Goal: Information Seeking & Learning: Find specific fact

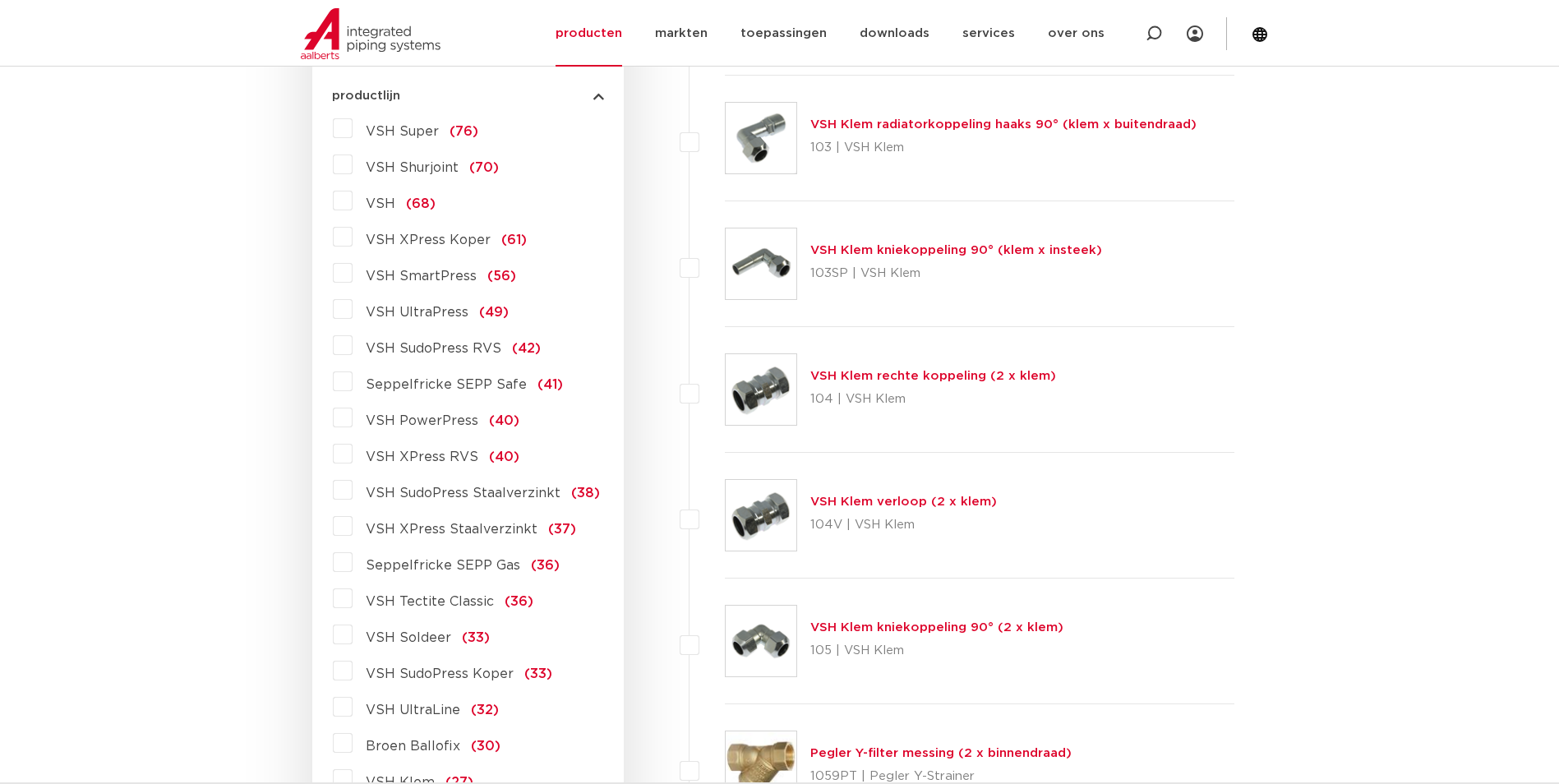
click at [428, 451] on span "VSH XPress RVS" at bounding box center [422, 457] width 113 height 13
click at [0, 0] on input "VSH XPress RVS (40)" at bounding box center [0, 0] width 0 height 0
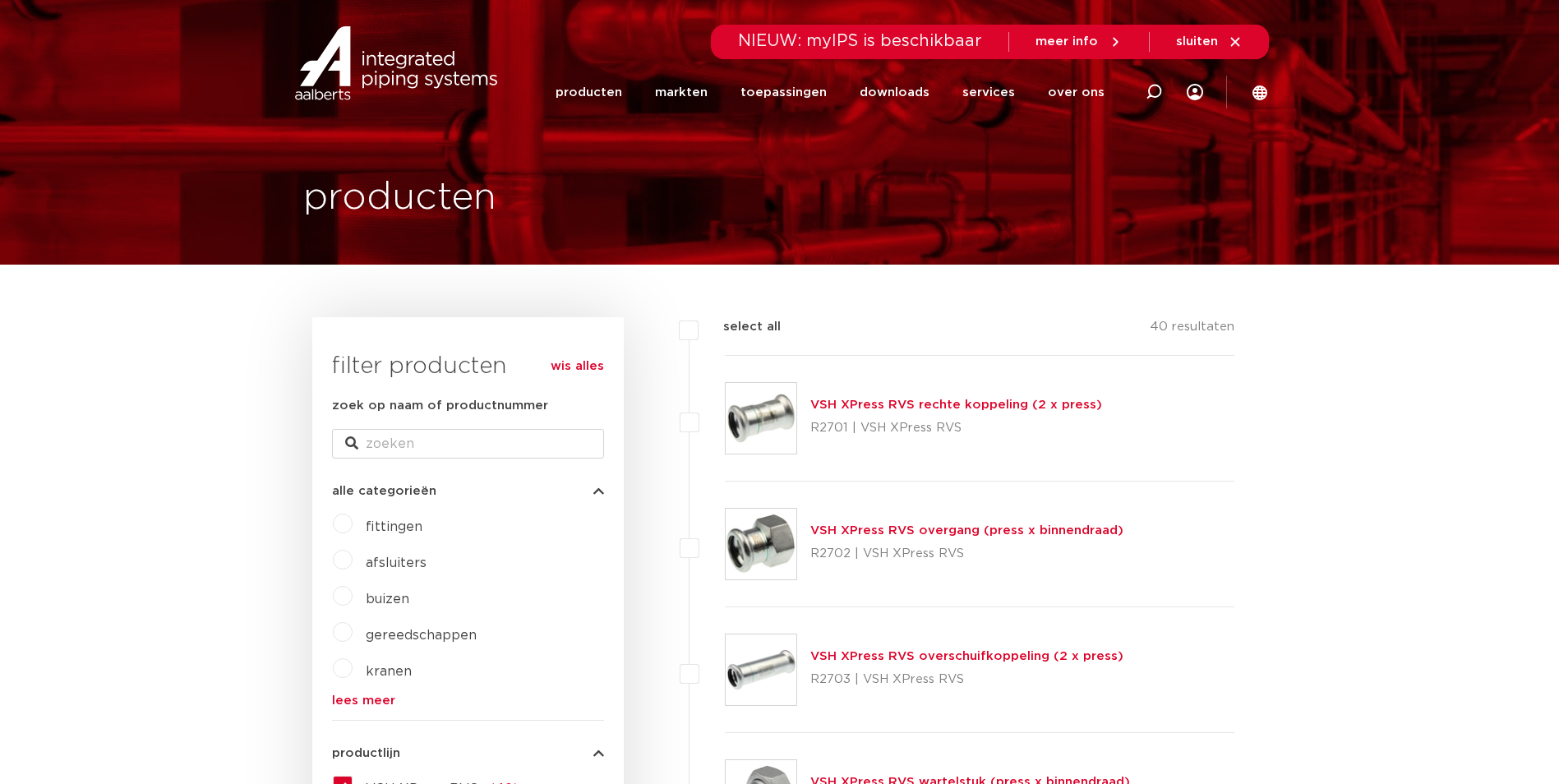
click at [885, 399] on link "VSH XPress RVS rechte koppeling (2 x press)" at bounding box center [956, 404] width 291 height 12
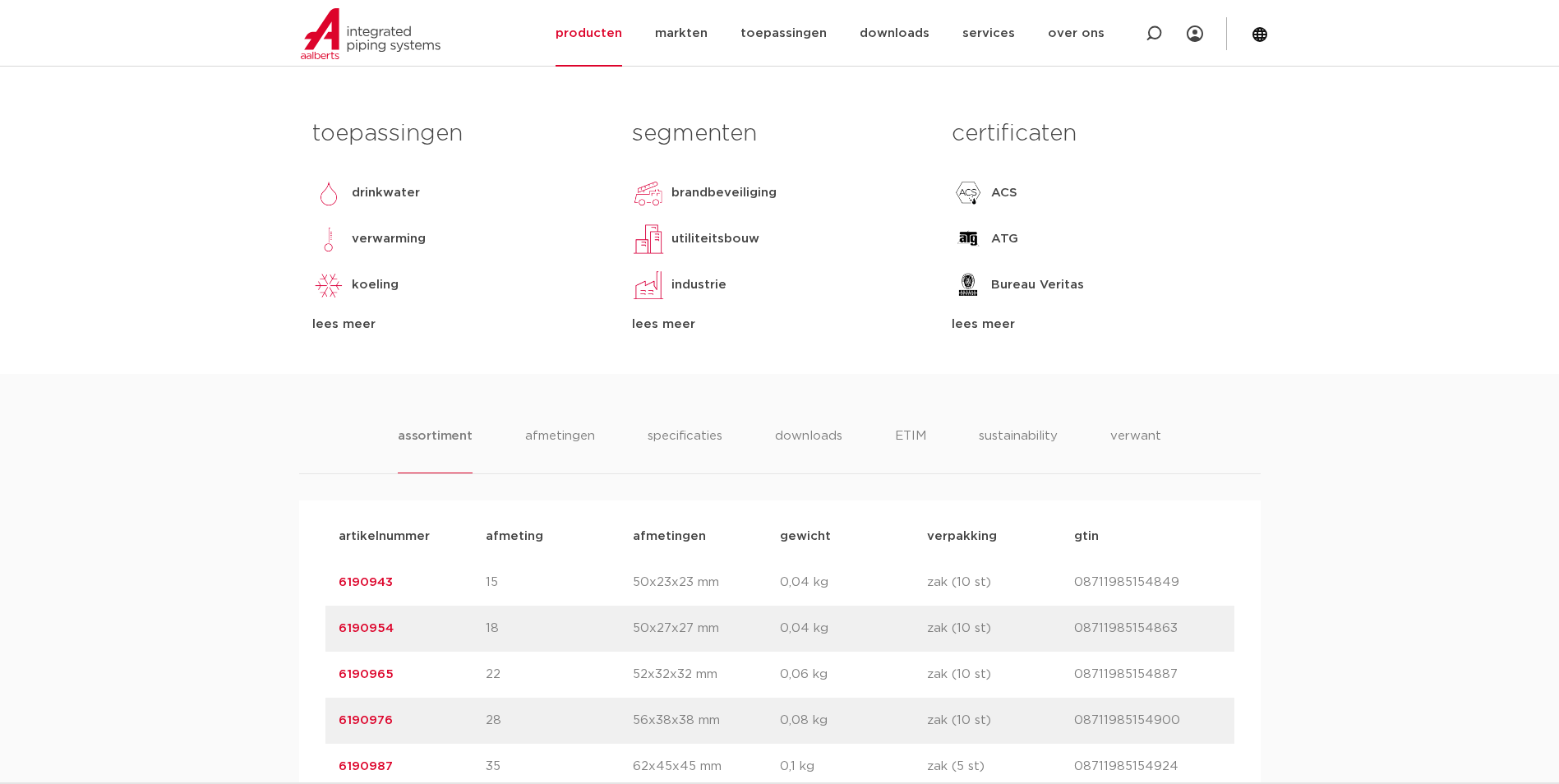
scroll to position [630, 0]
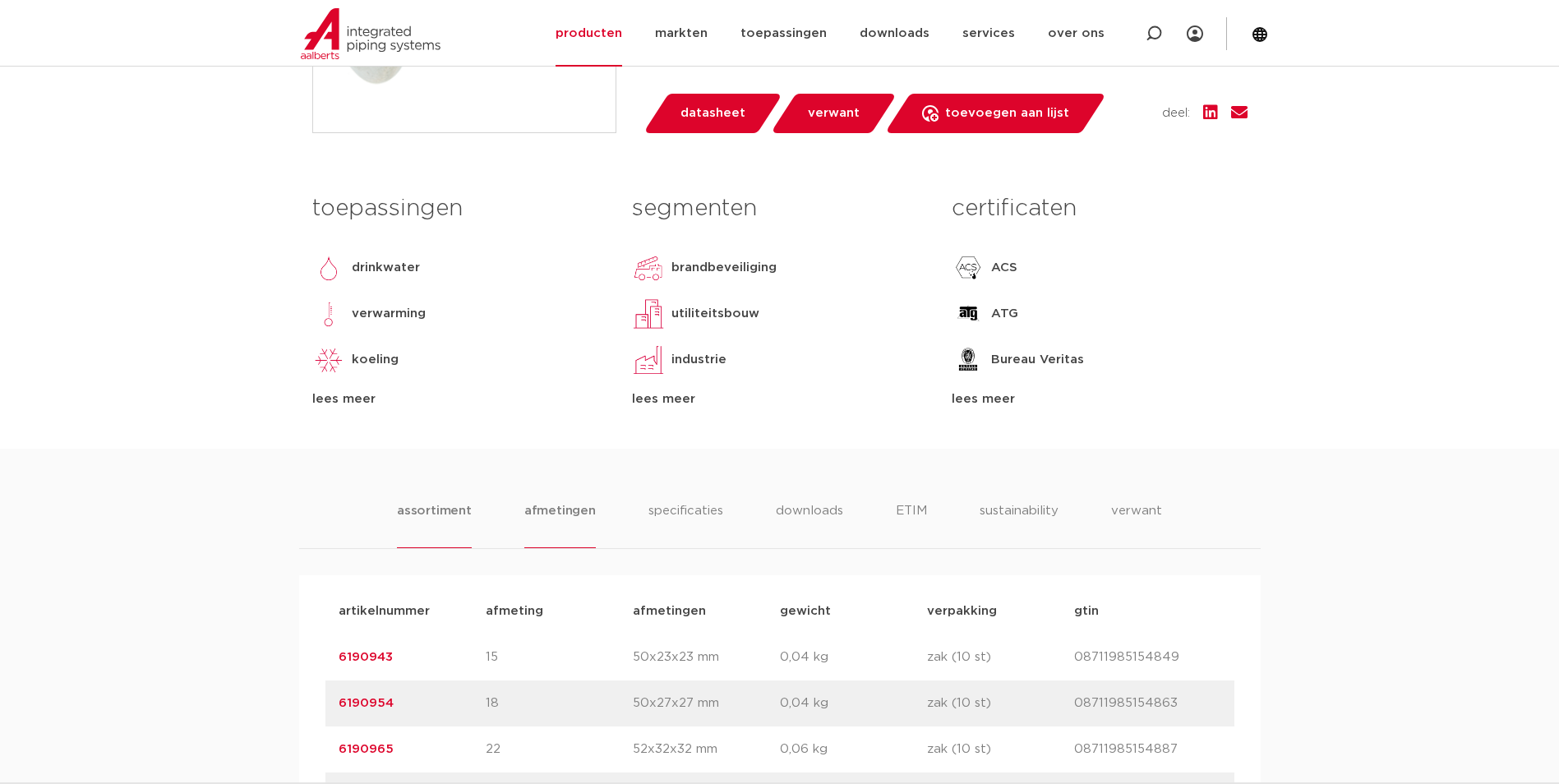
click at [586, 506] on li "afmetingen" at bounding box center [560, 525] width 72 height 47
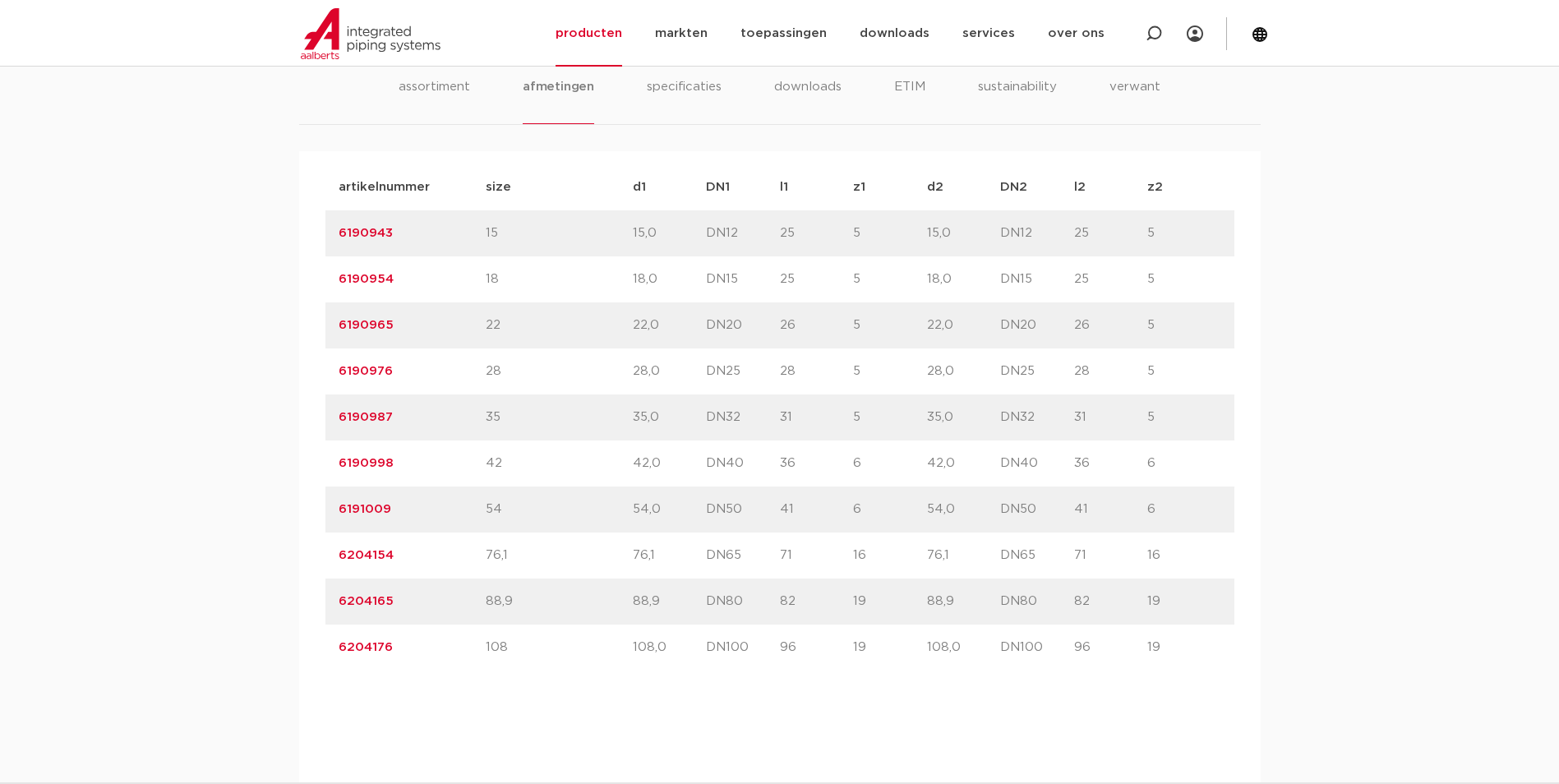
scroll to position [1040, 0]
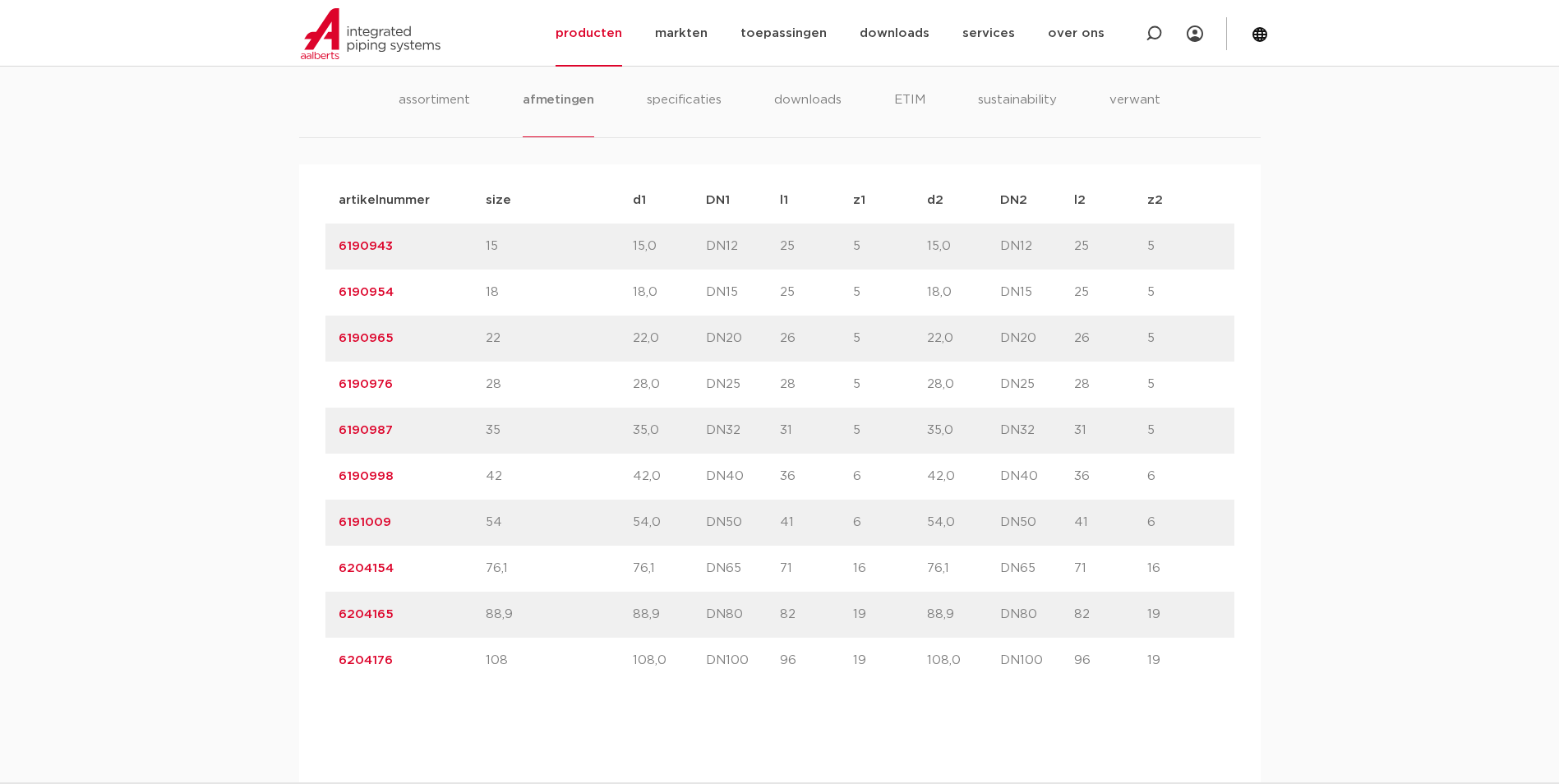
drag, startPoint x: 425, startPoint y: 396, endPoint x: 301, endPoint y: 395, distance: 124.0
click at [301, 395] on div "artikelnummer afmeting afmetingen gewicht verpakking gtin artikelnummer 6190943…" at bounding box center [780, 720] width 962 height 1111
copy link "6190976"
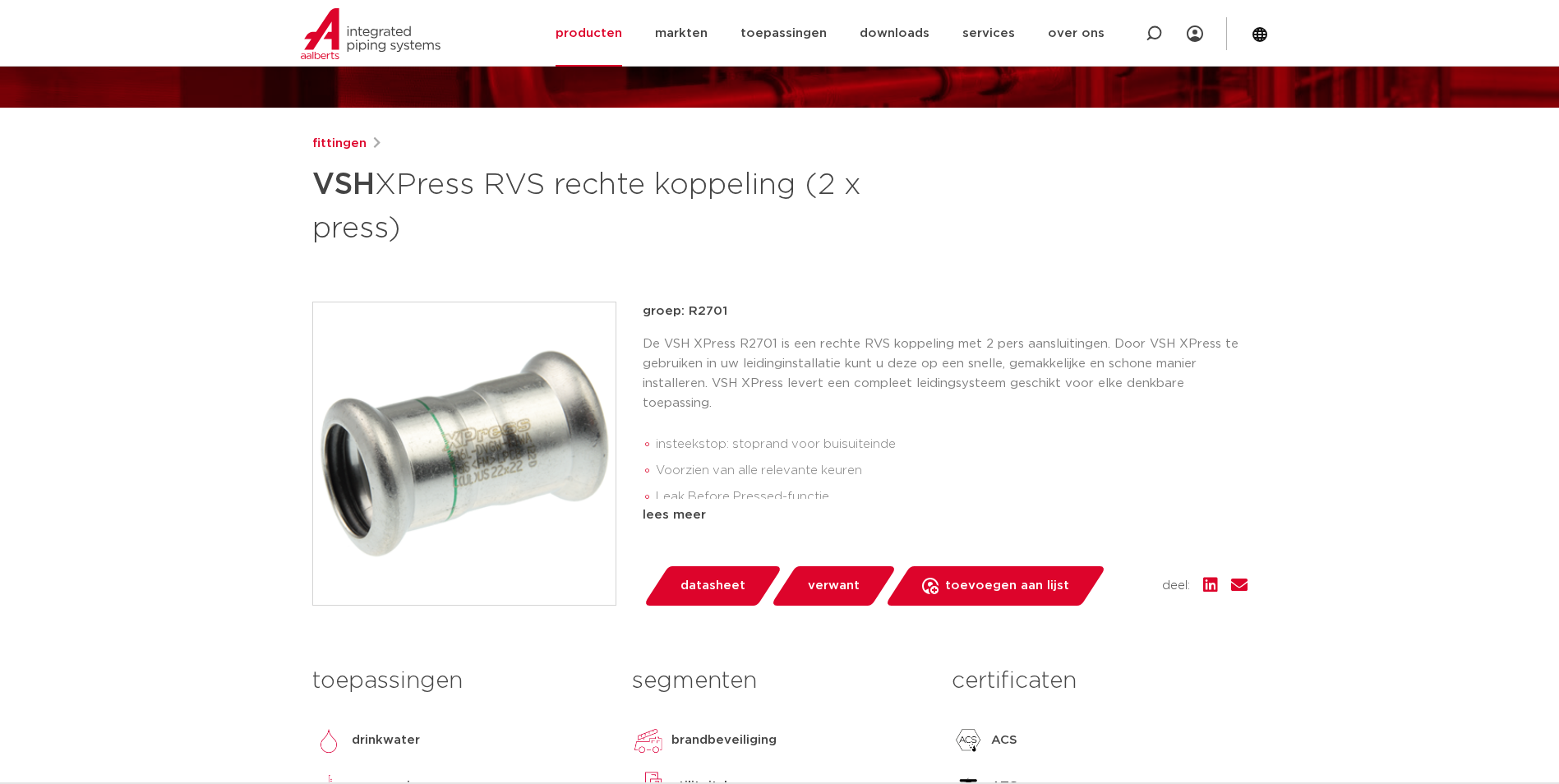
scroll to position [0, 0]
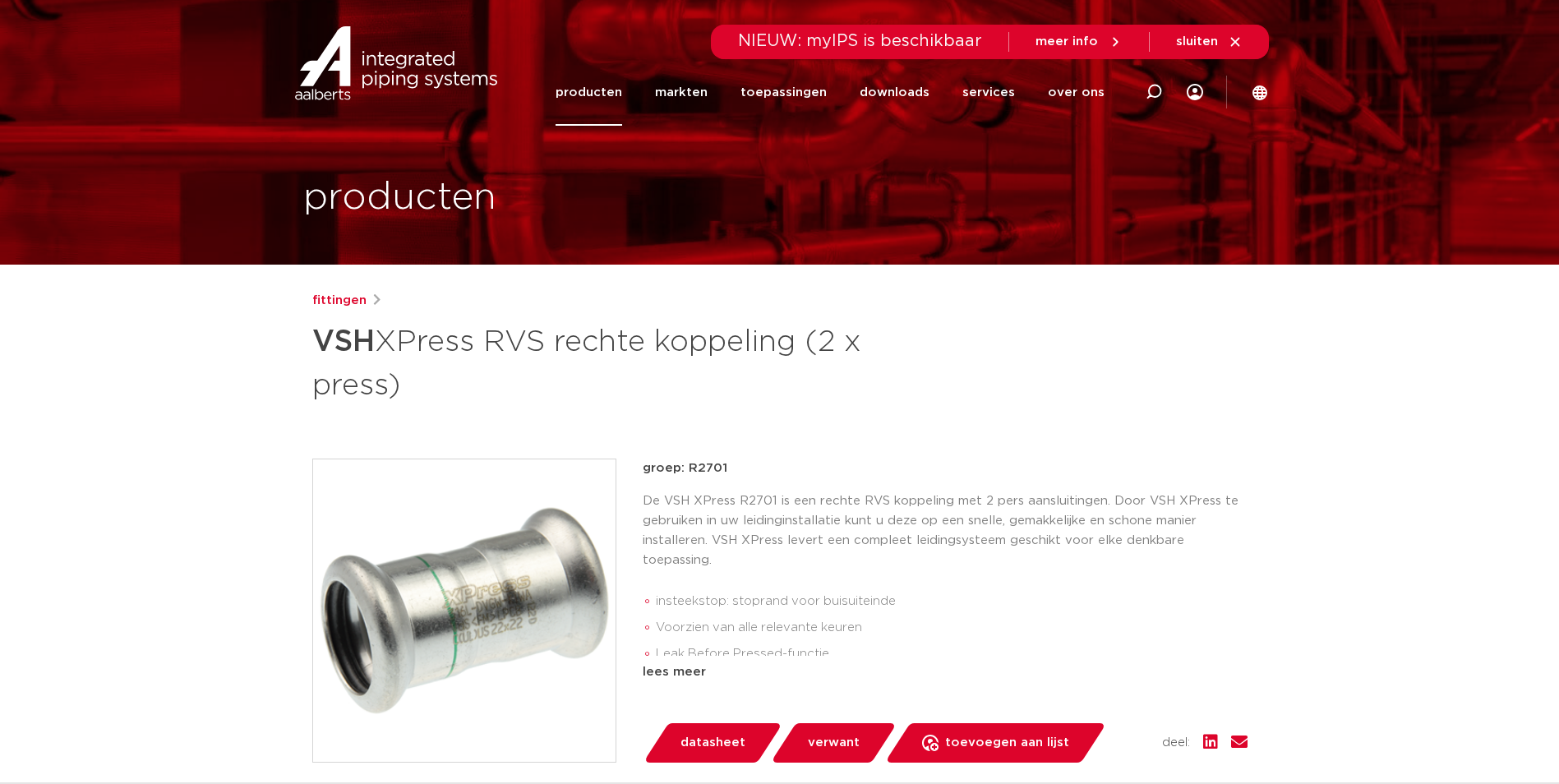
click at [610, 95] on link "producten" at bounding box center [588, 93] width 66 height 66
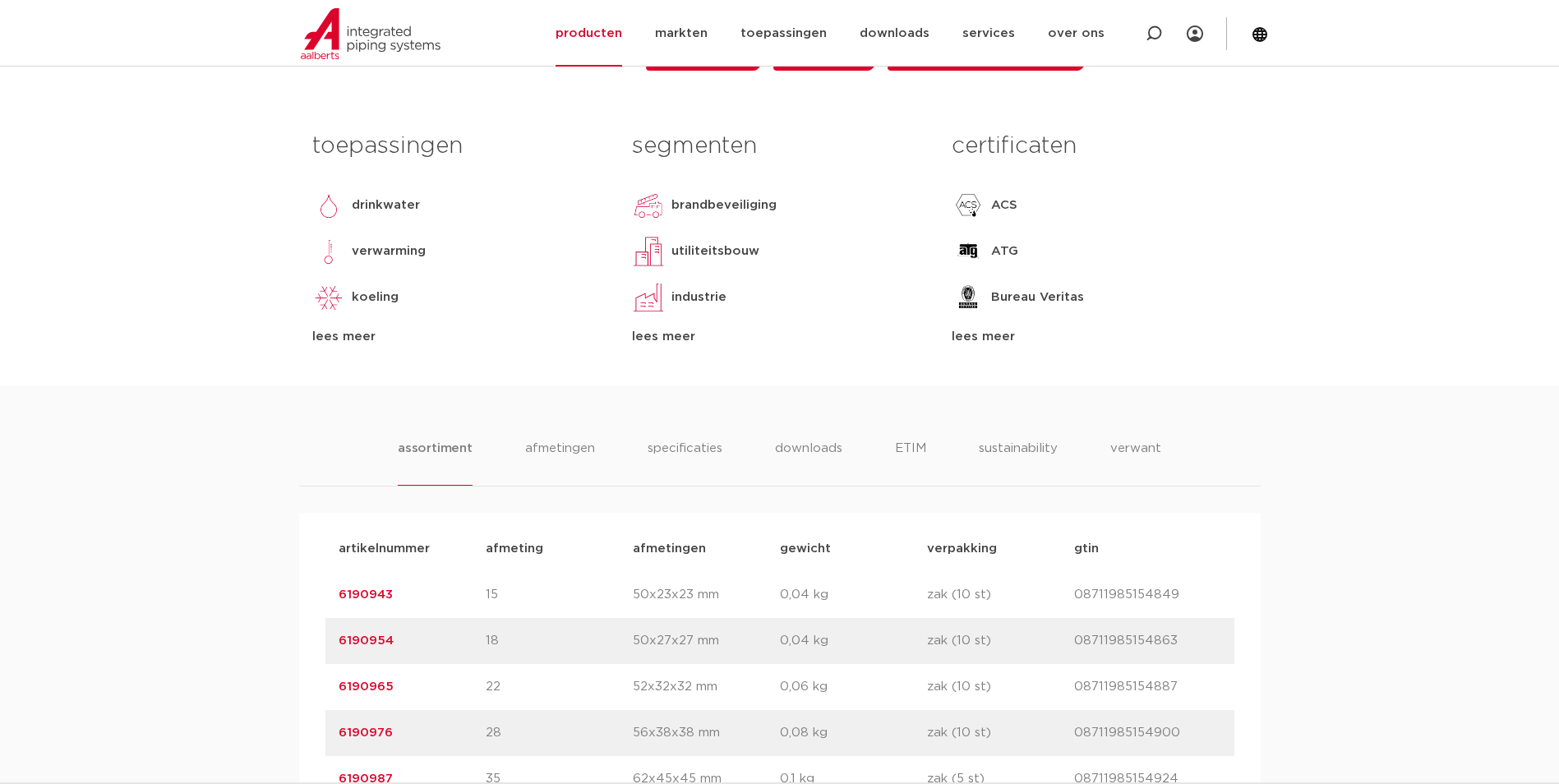
scroll to position [904, 0]
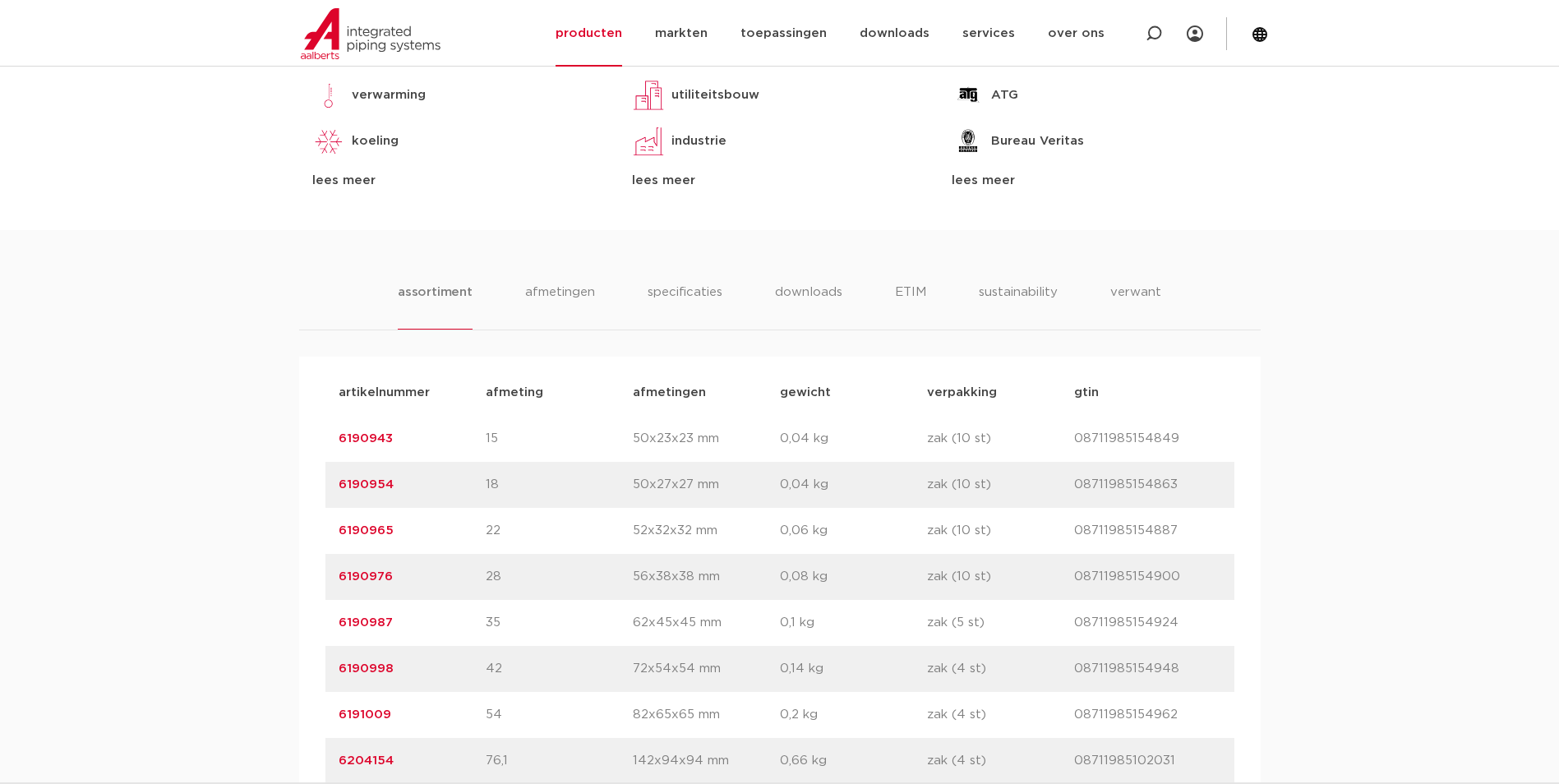
drag, startPoint x: 436, startPoint y: 580, endPoint x: 316, endPoint y: 598, distance: 121.3
click at [316, 598] on div "artikelnummer afmeting [GEOGRAPHIC_DATA] gewicht verpakking gtin artikelnummer …" at bounding box center [780, 622] width 962 height 532
copy link "6190976"
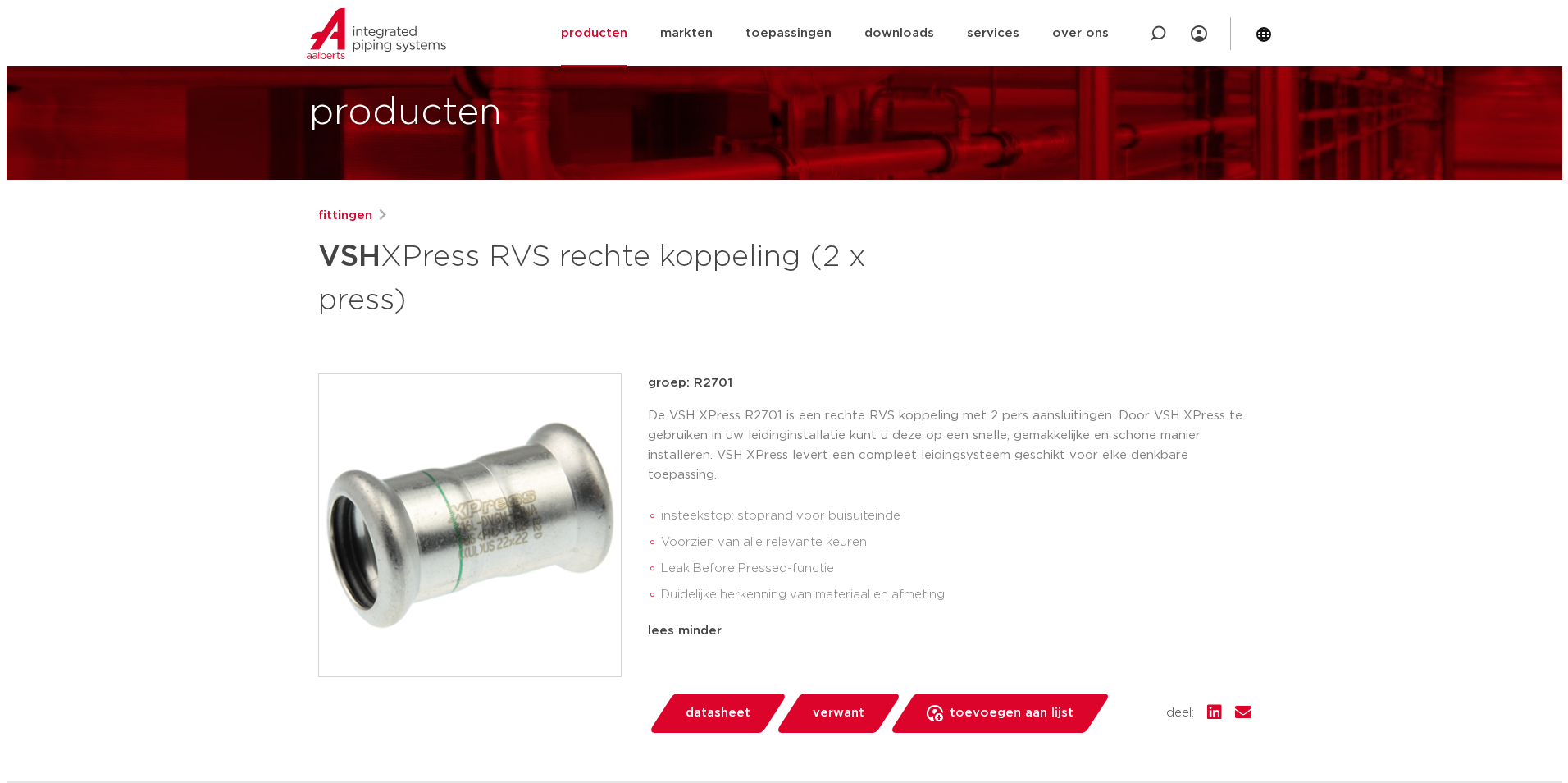
scroll to position [82, 0]
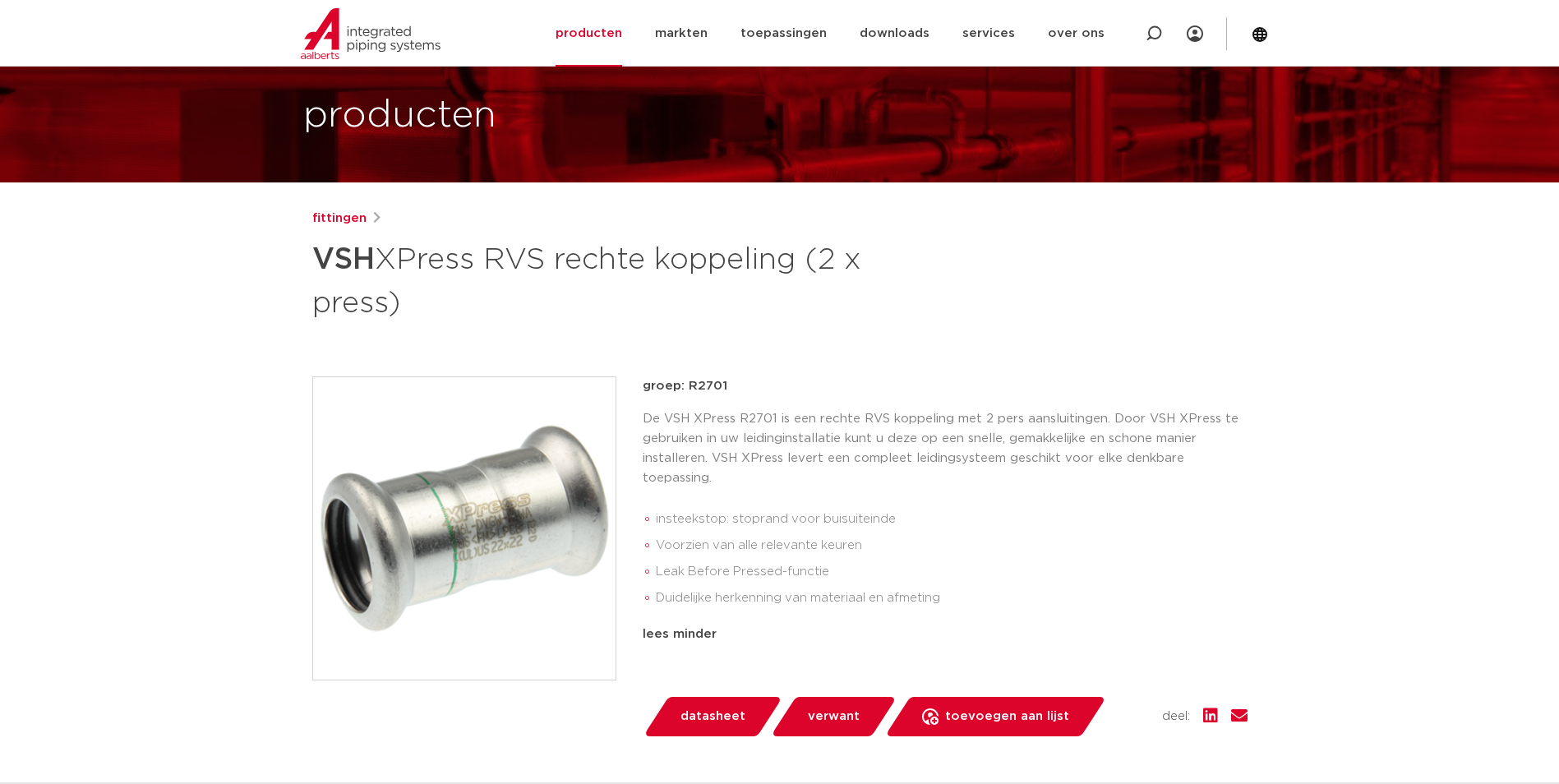
click at [547, 496] on img at bounding box center [464, 529] width 303 height 303
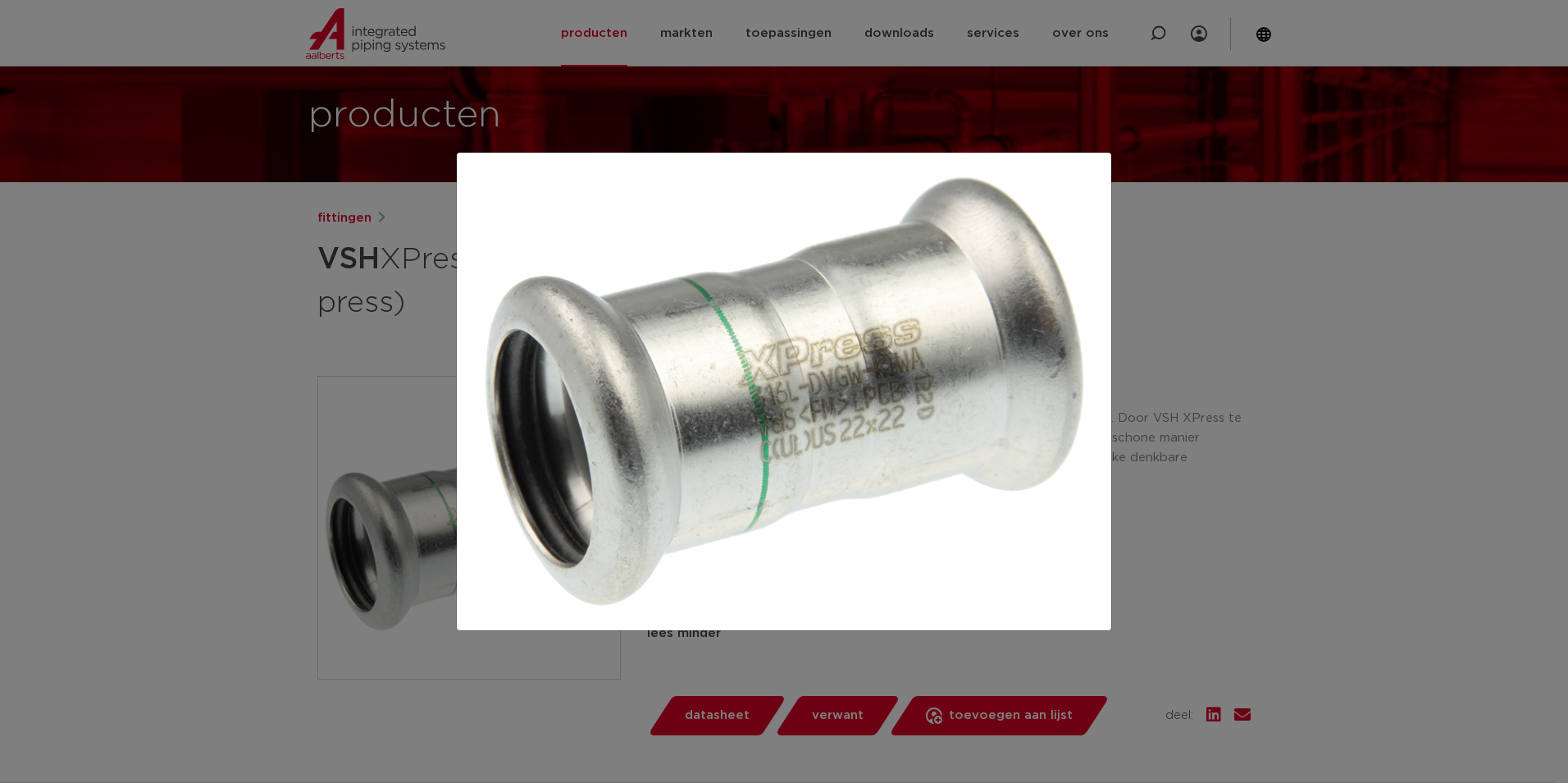
copy link "6190976"
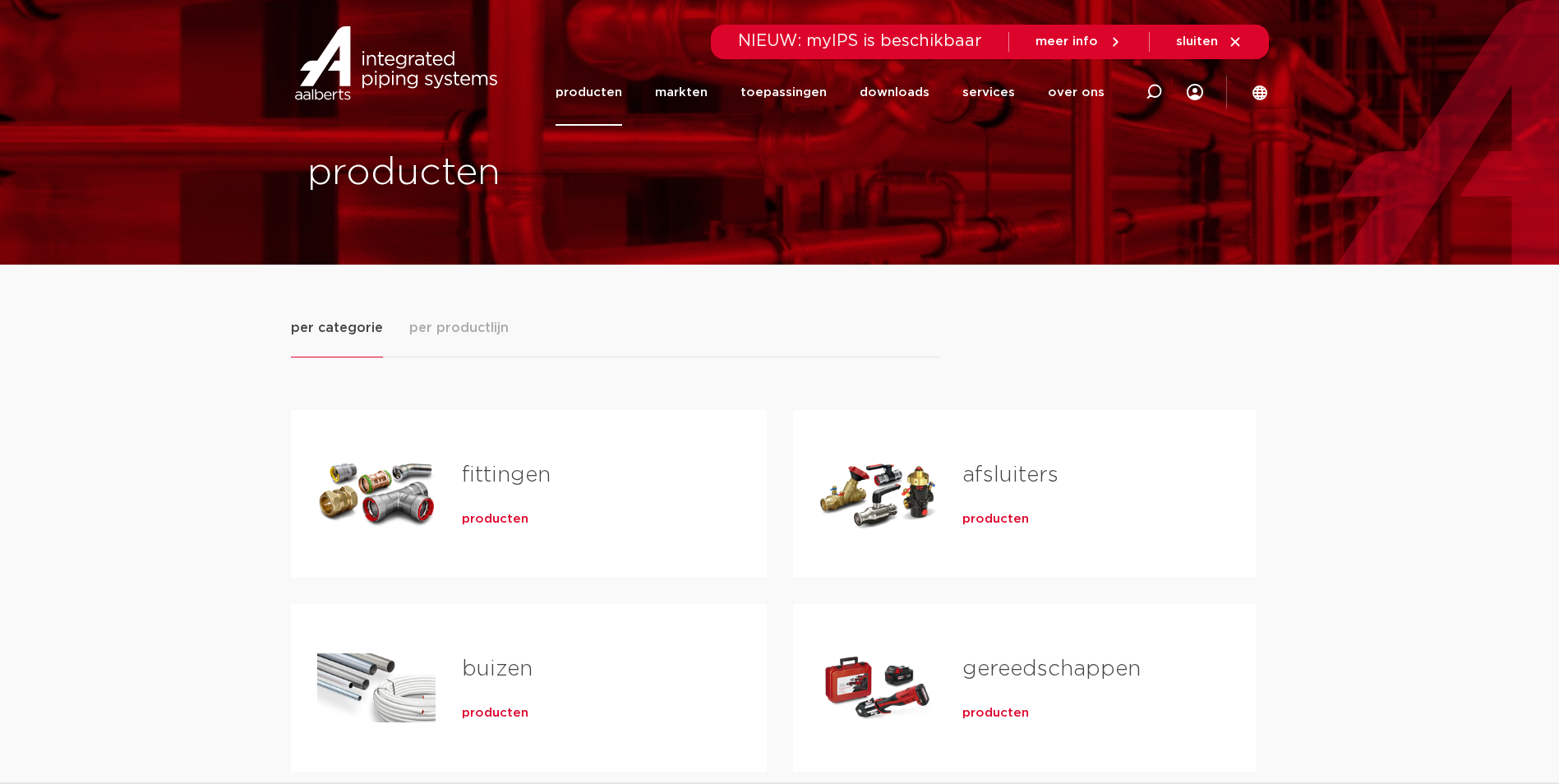
click at [499, 523] on span "producten" at bounding box center [495, 518] width 66 height 16
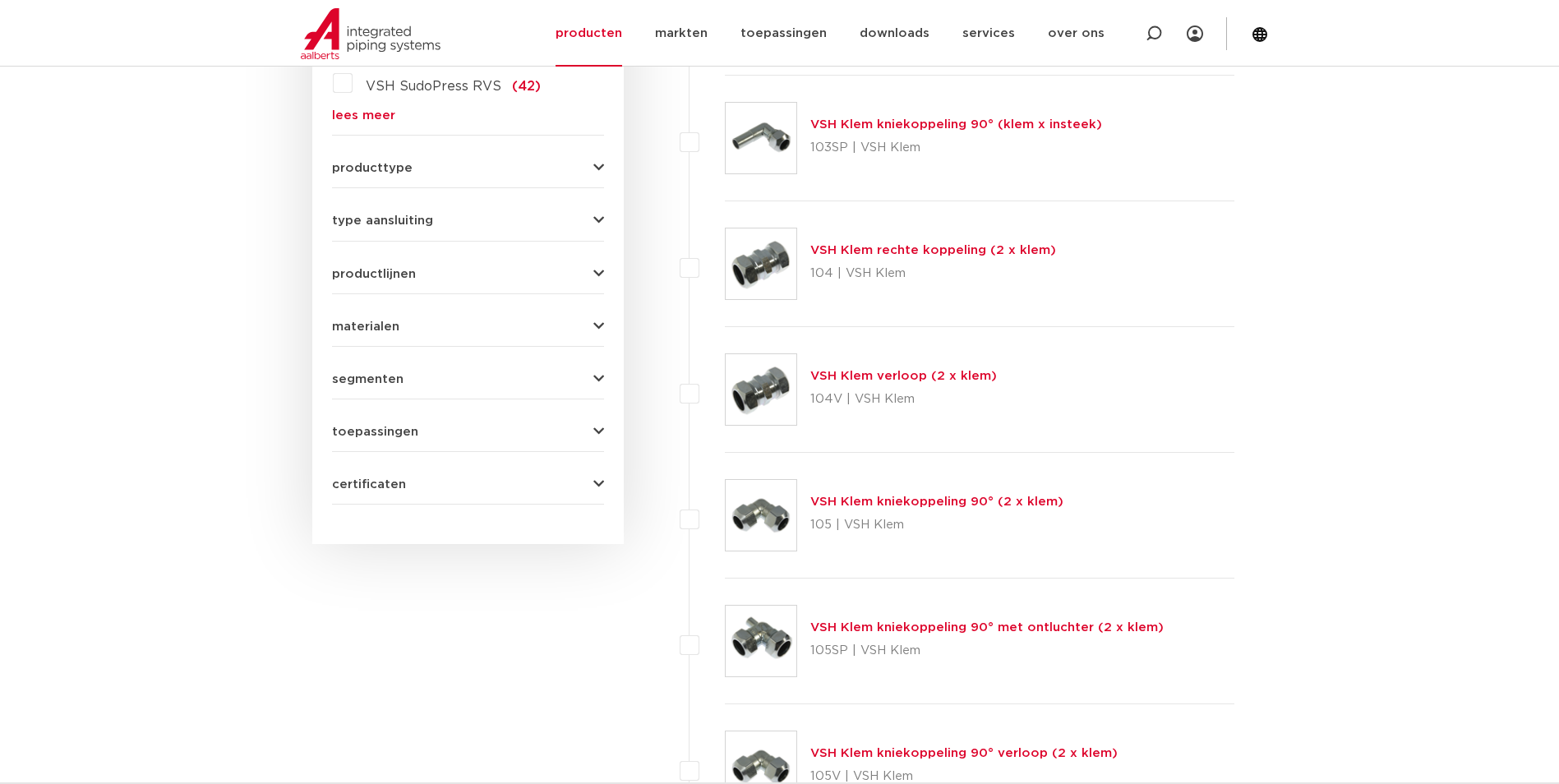
scroll to position [329, 0]
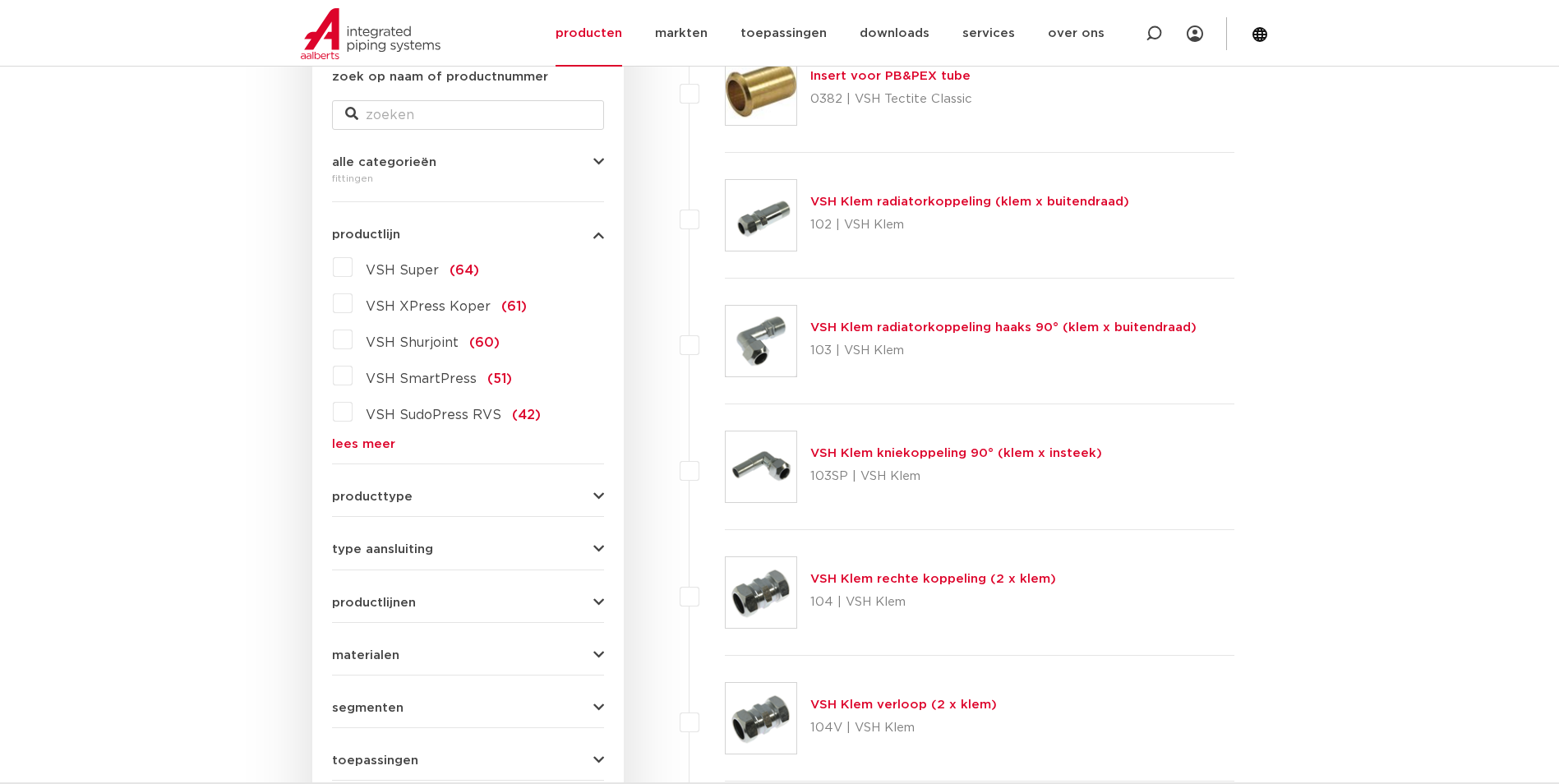
click at [337, 440] on link "lees meer" at bounding box center [468, 444] width 272 height 12
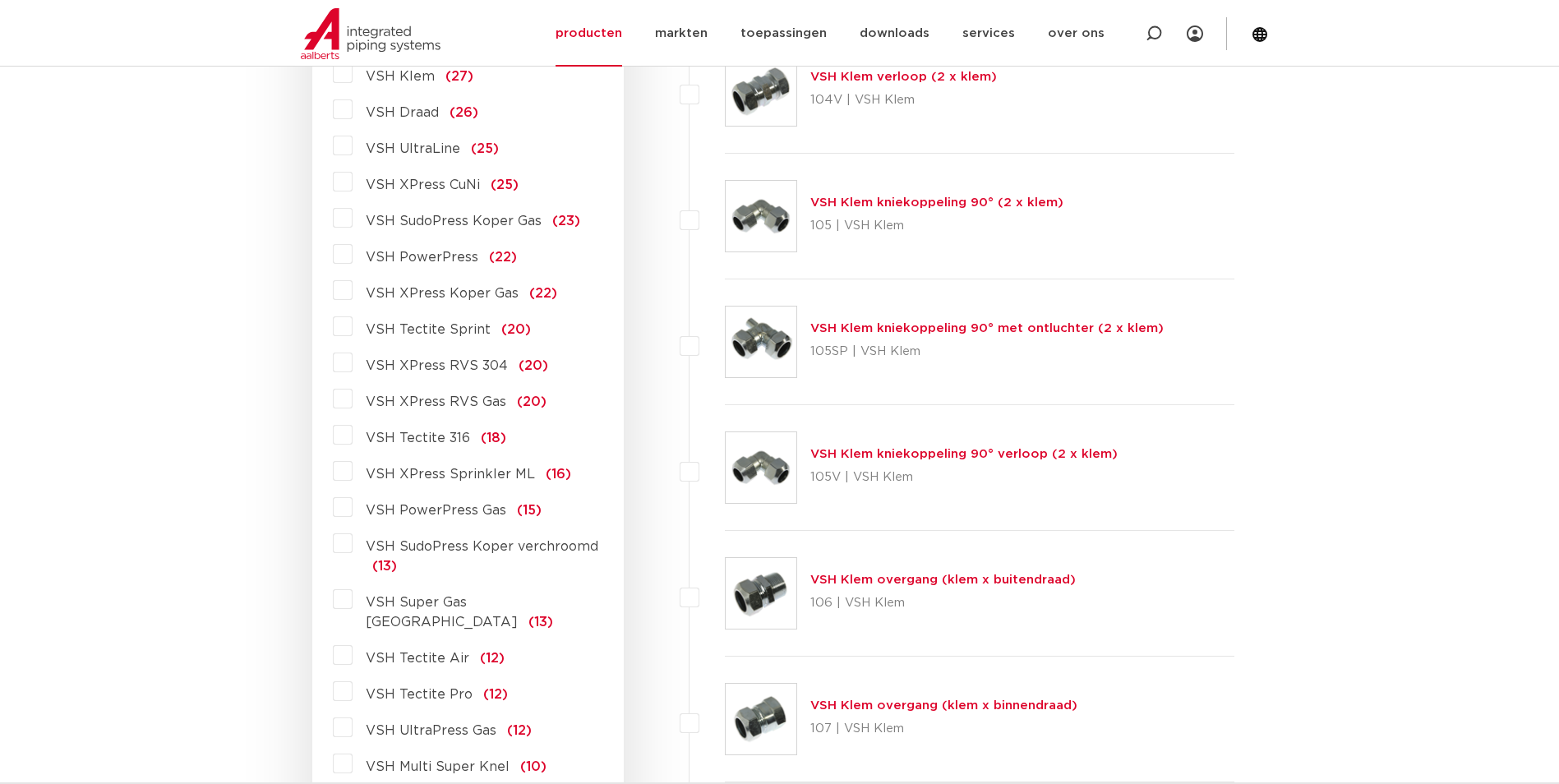
scroll to position [986, 0]
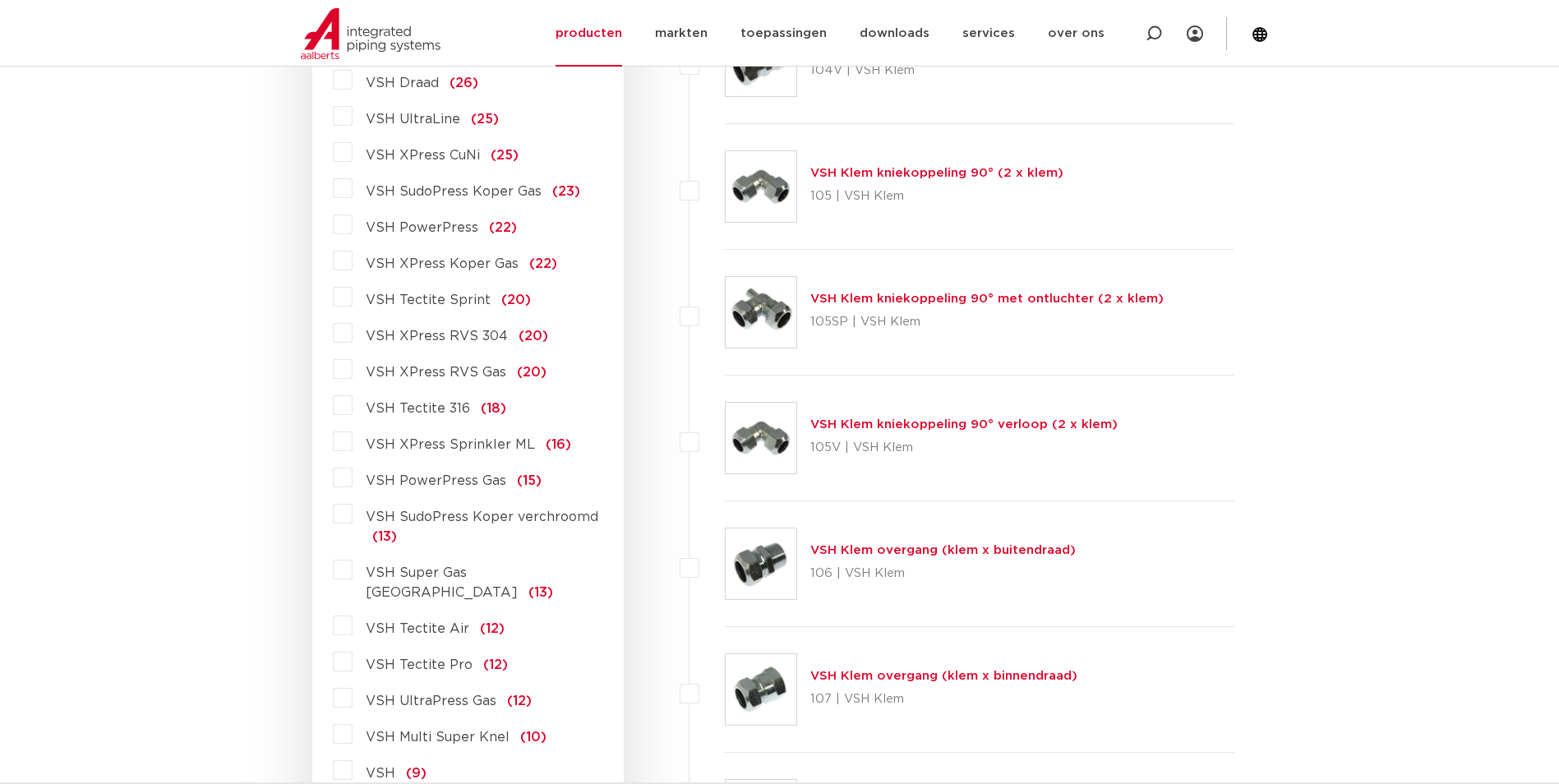
click at [452, 411] on span "VSH Tectite 316" at bounding box center [418, 409] width 104 height 13
click at [0, 0] on input "VSH Tectite 316 (18)" at bounding box center [0, 0] width 0 height 0
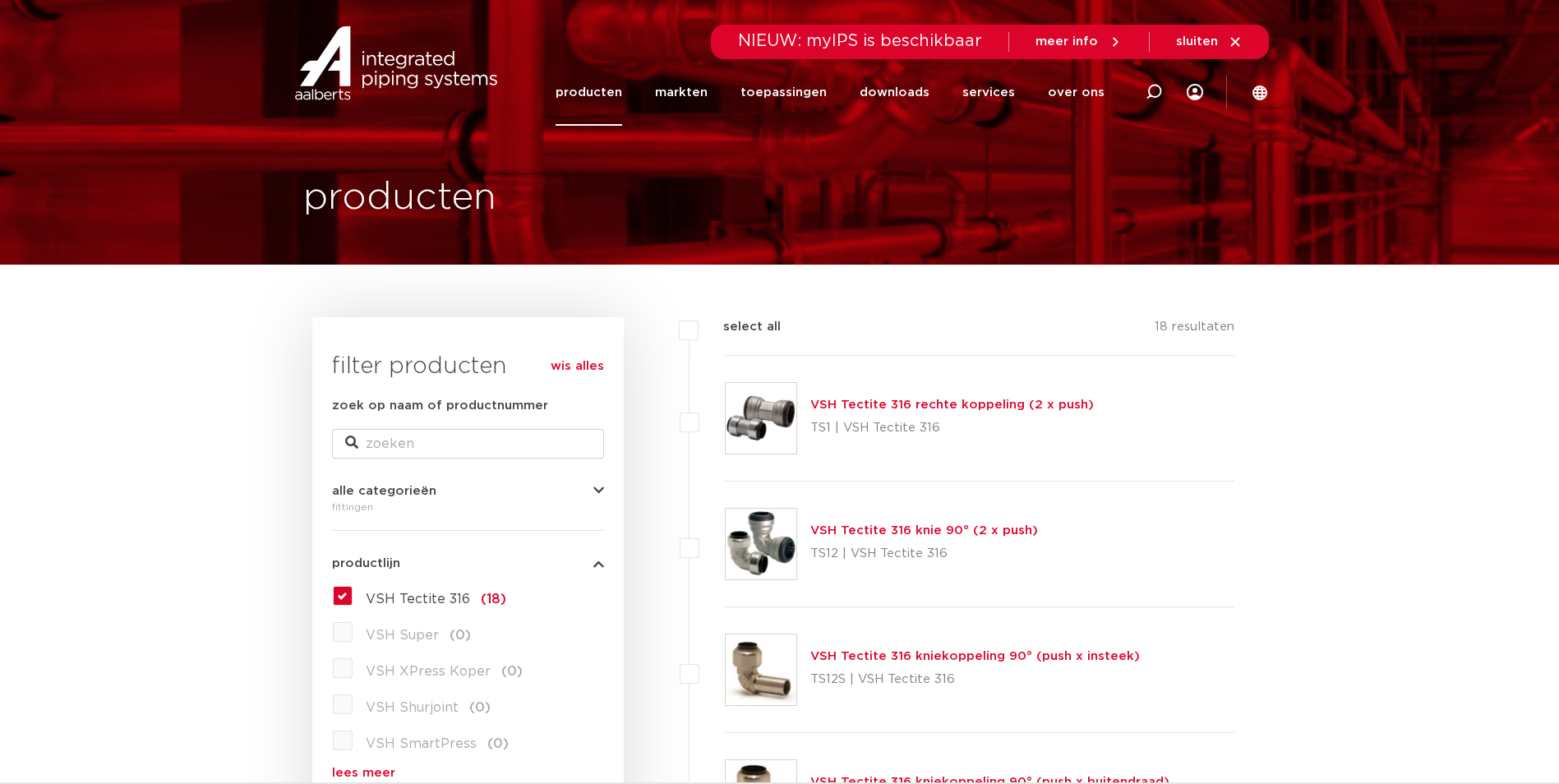
click at [939, 400] on link "VSH Tectite 316 rechte koppeling (2 x push)" at bounding box center [953, 404] width 284 height 12
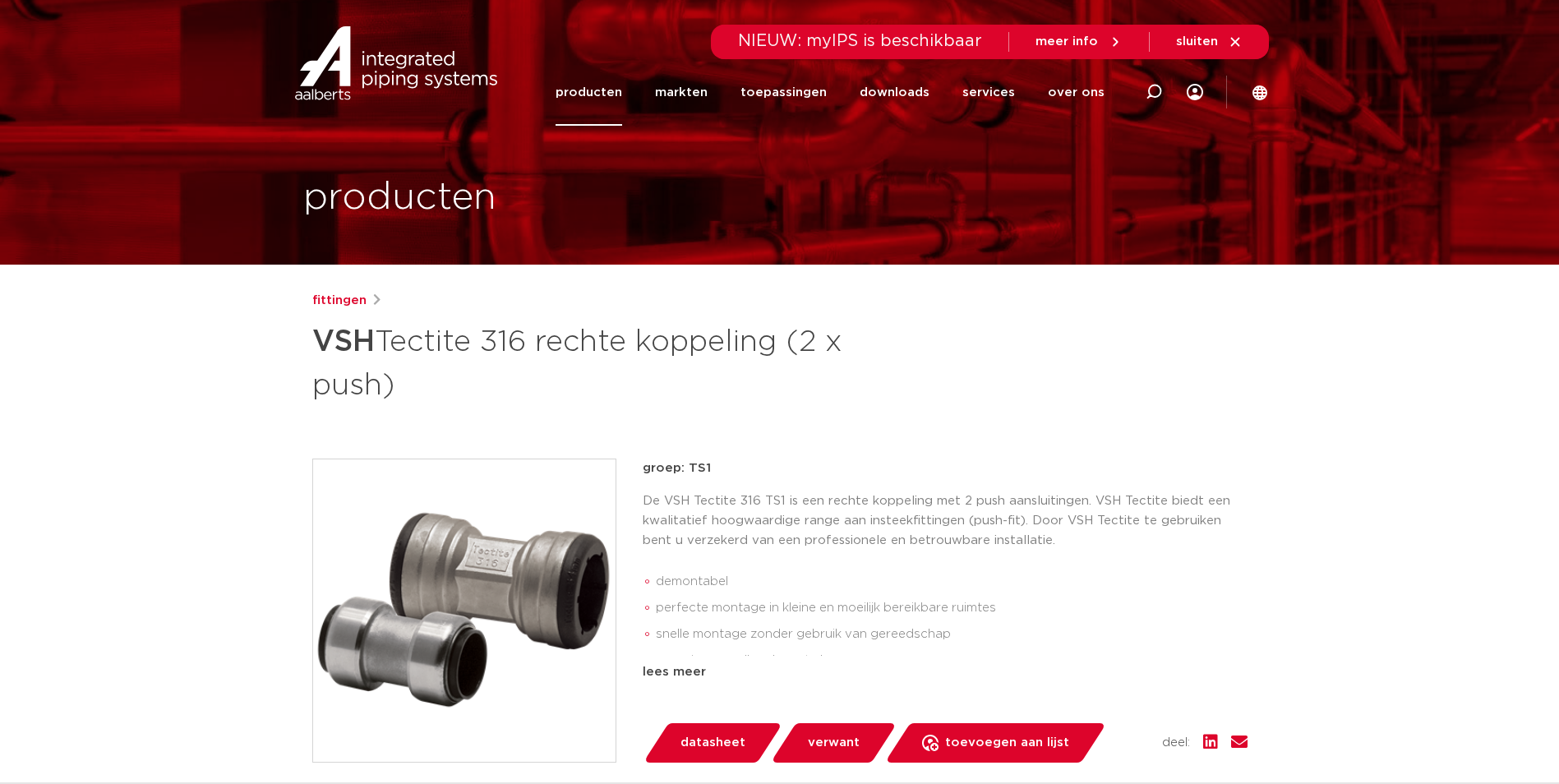
scroll to position [329, 0]
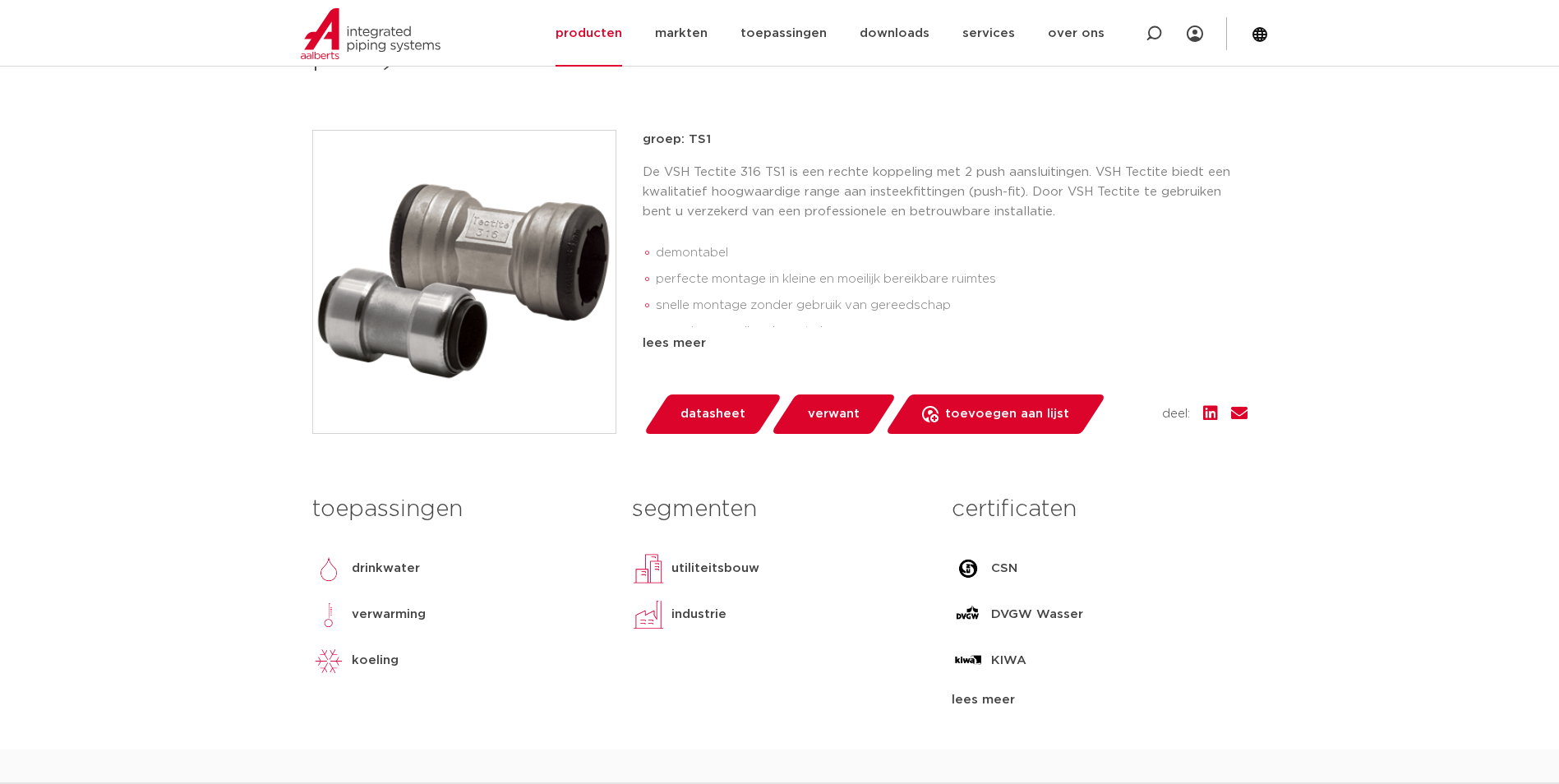
click at [436, 335] on img at bounding box center [464, 282] width 303 height 303
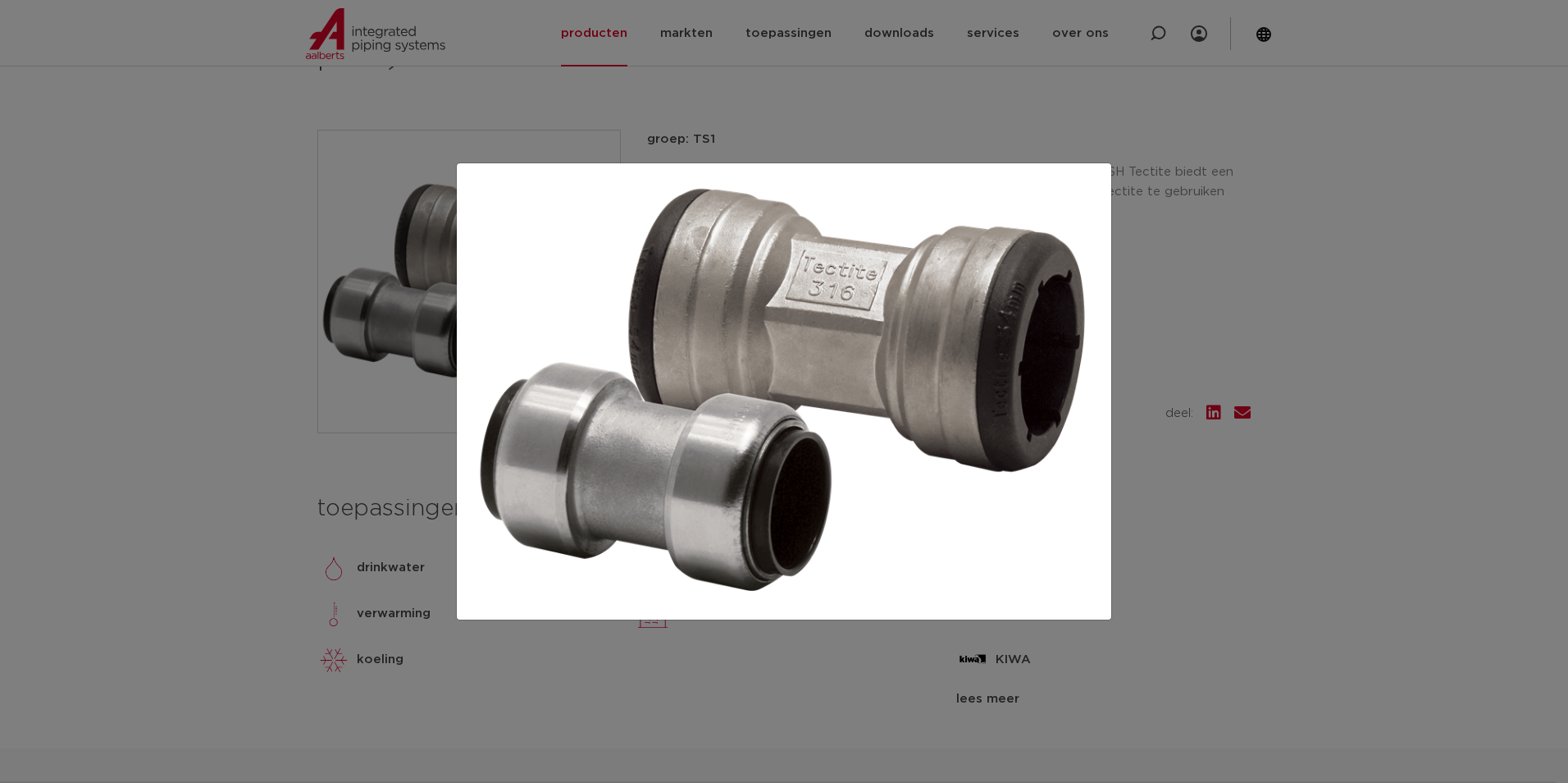
click at [289, 521] on div at bounding box center [784, 391] width 1568 height 783
